Goal: Navigation & Orientation: Go to known website

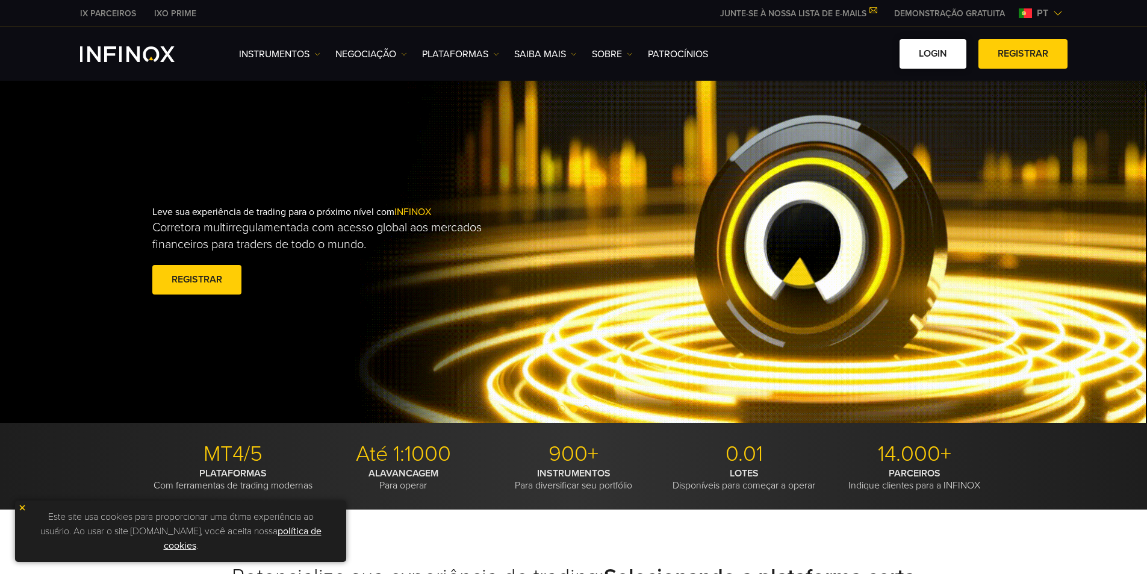
click at [928, 46] on link "Login" at bounding box center [933, 54] width 67 height 30
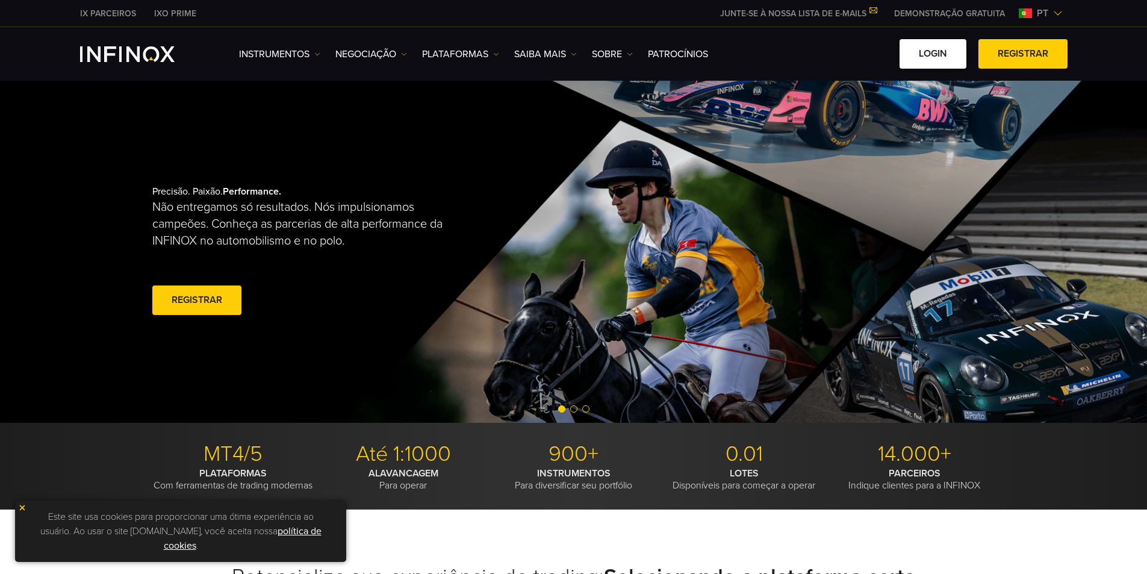
click at [933, 53] on link "Login" at bounding box center [933, 54] width 67 height 30
